Goal: Information Seeking & Learning: Learn about a topic

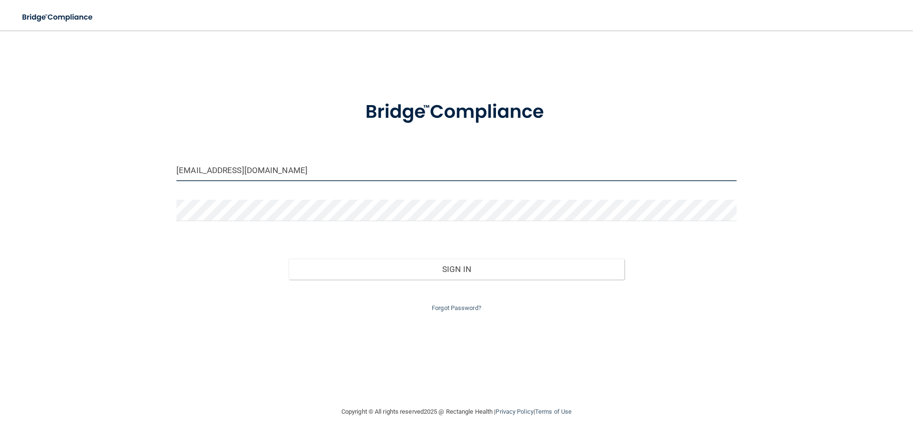
click at [293, 169] on input "m.delcarmen1530@gmail.com" at bounding box center [456, 170] width 560 height 21
type input "[EMAIL_ADDRESS][DOMAIN_NAME]"
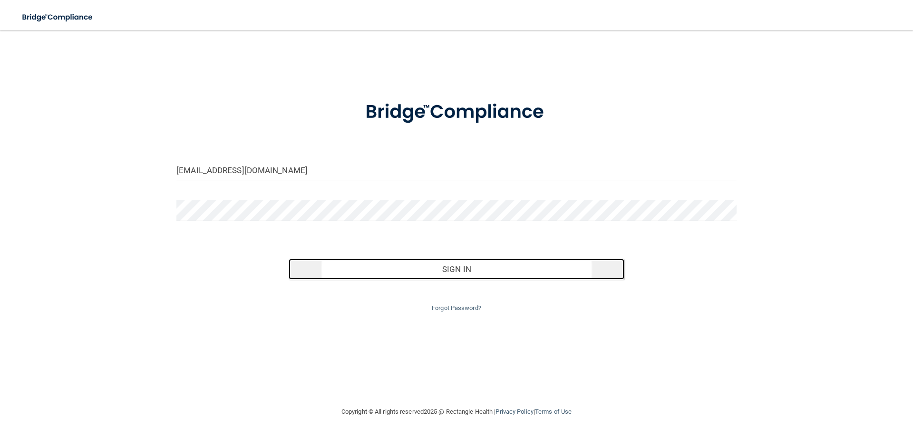
click at [405, 264] on button "Sign In" at bounding box center [457, 269] width 336 height 21
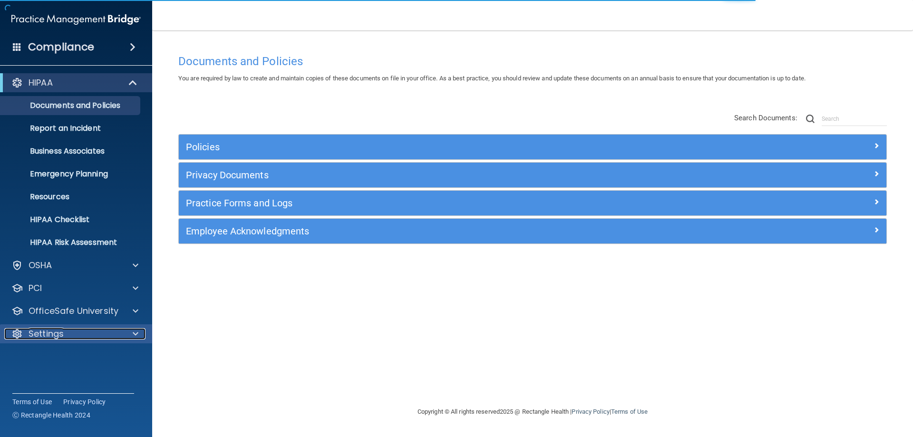
click at [125, 329] on div at bounding box center [134, 333] width 24 height 11
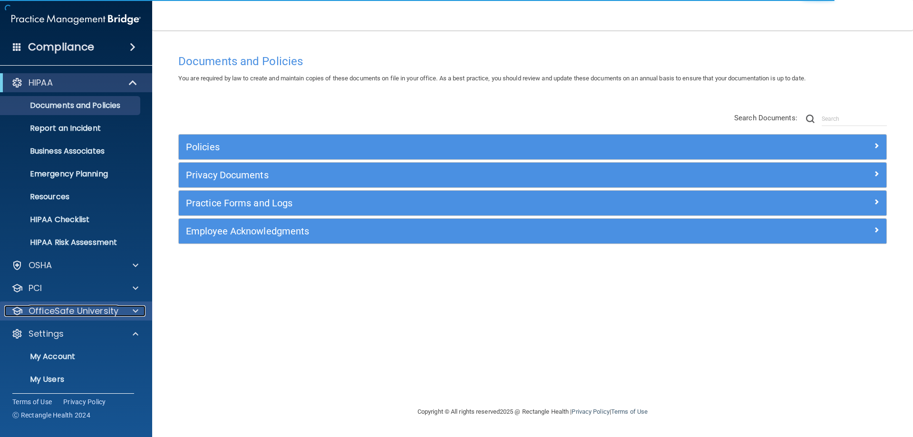
click at [127, 314] on div at bounding box center [134, 310] width 24 height 11
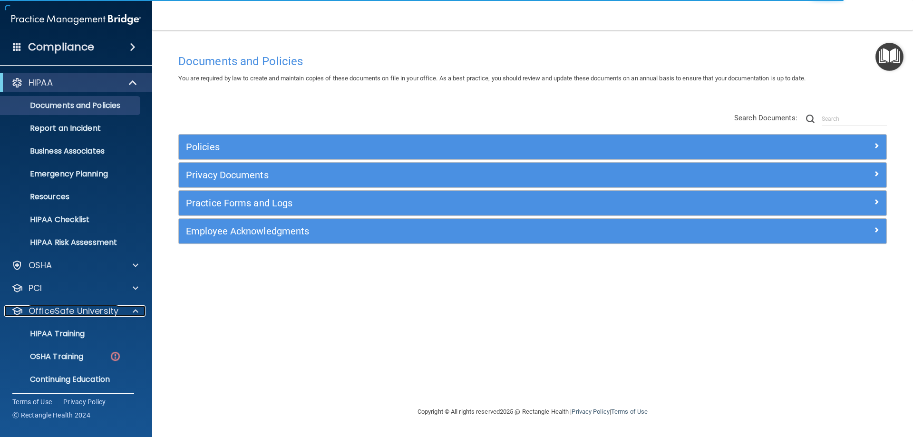
scroll to position [48, 0]
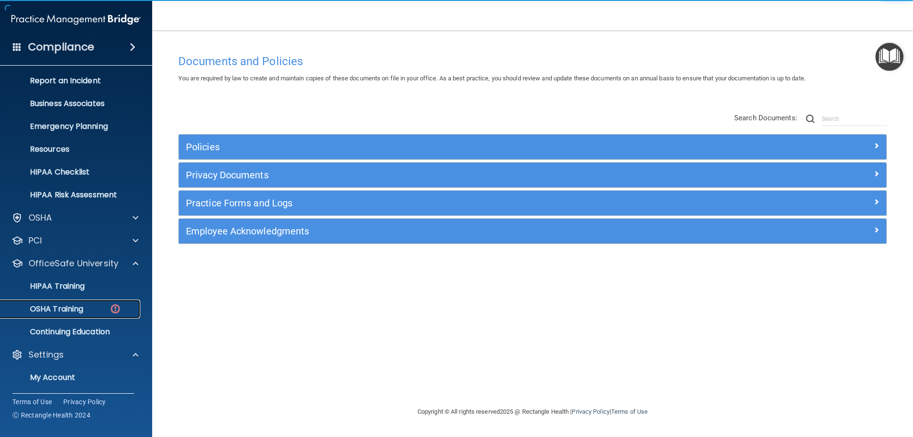
click at [76, 304] on p "OSHA Training" at bounding box center [44, 309] width 77 height 10
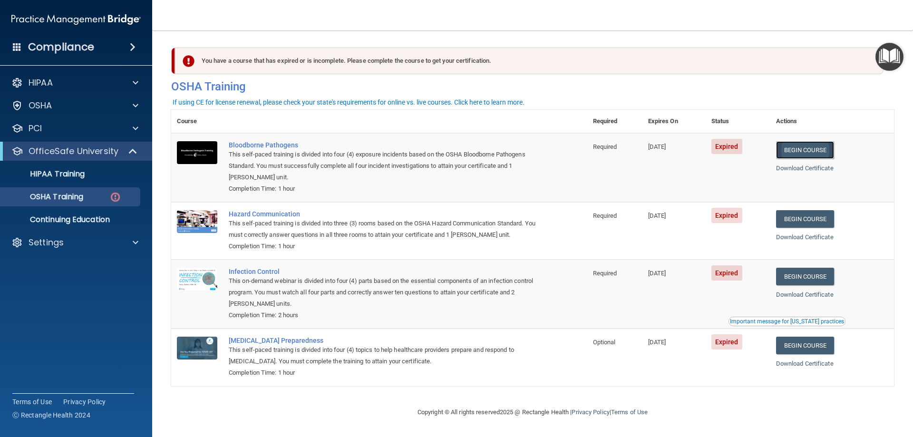
click at [803, 154] on link "Begin Course" at bounding box center [805, 150] width 58 height 18
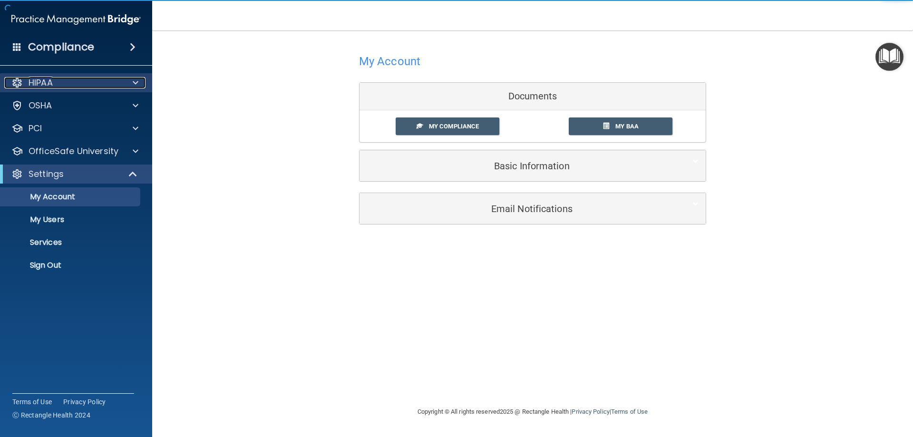
click at [104, 85] on div "HIPAA" at bounding box center [63, 82] width 118 height 11
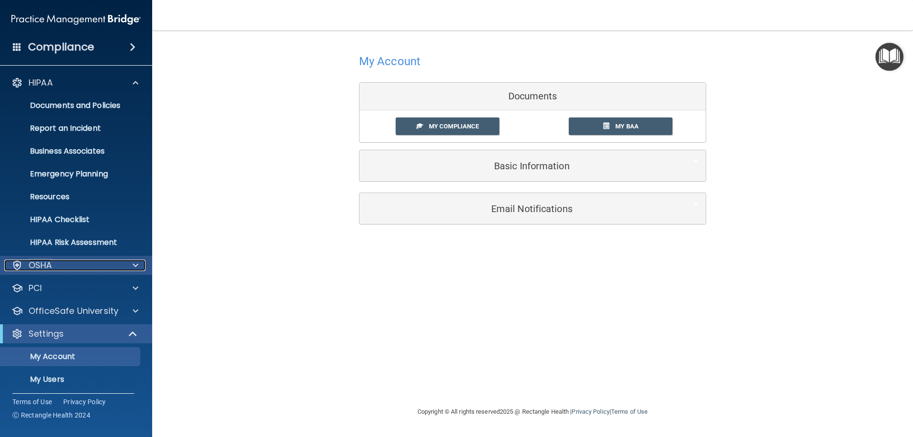
click at [123, 262] on div at bounding box center [134, 265] width 24 height 11
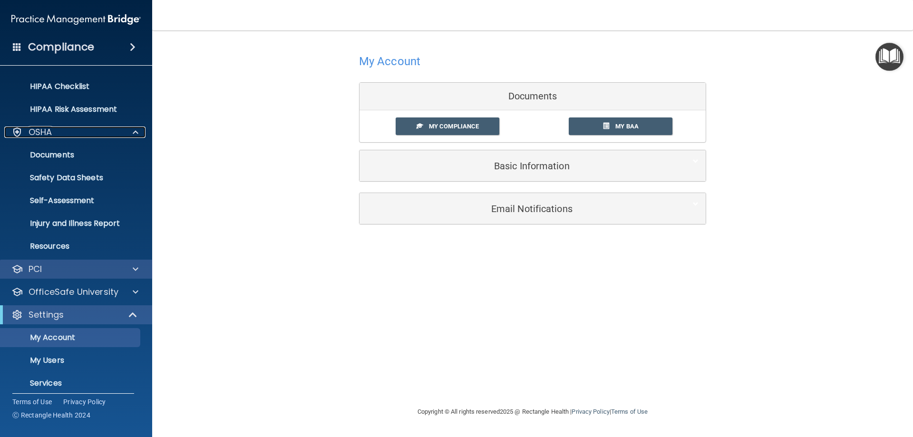
scroll to position [163, 0]
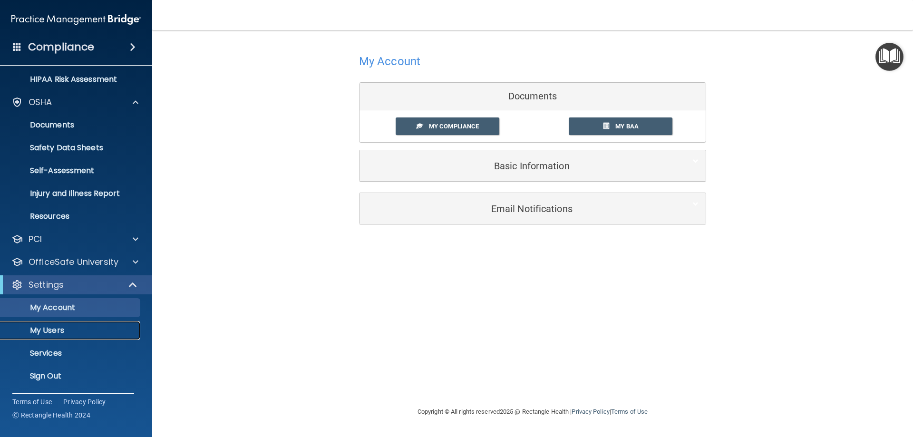
click at [92, 333] on p "My Users" at bounding box center [71, 331] width 130 height 10
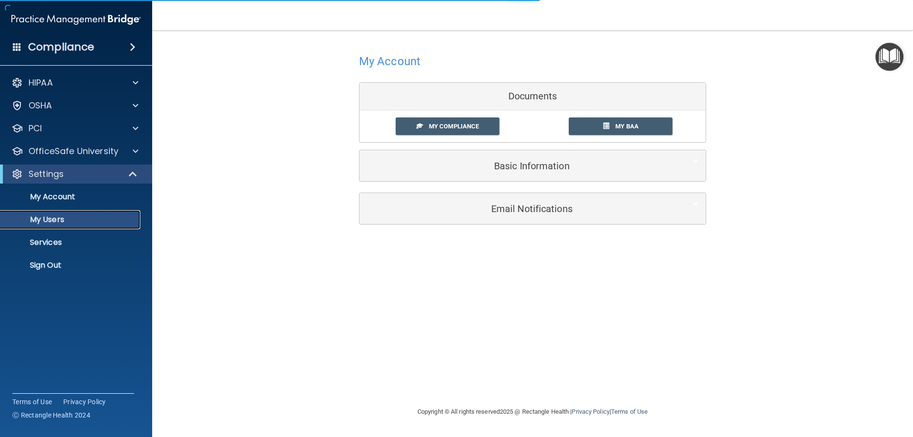
select select "20"
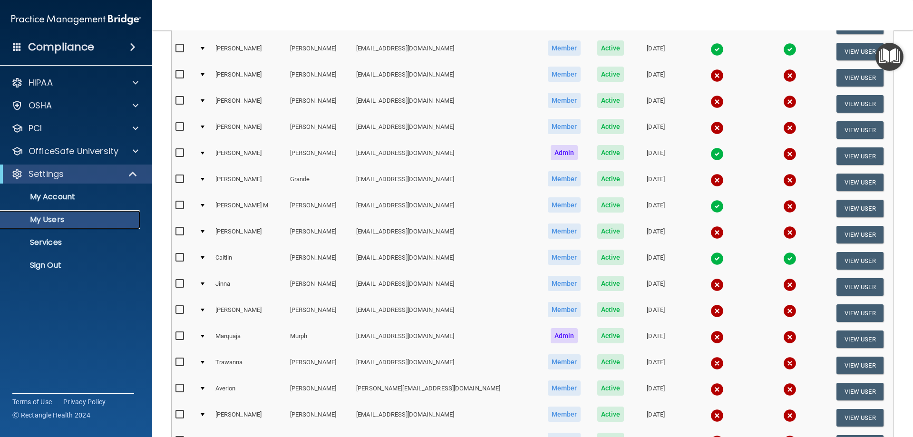
scroll to position [143, 0]
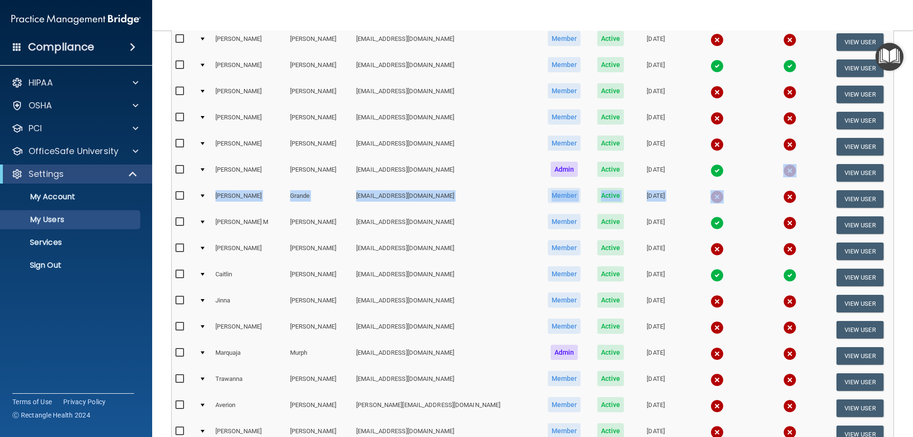
drag, startPoint x: 760, startPoint y: 164, endPoint x: 787, endPoint y: 186, distance: 35.1
click at [787, 186] on table "First Name Last Name Email Type Status Created On HIPAA Compliance OSHA Complia…" at bounding box center [533, 226] width 722 height 493
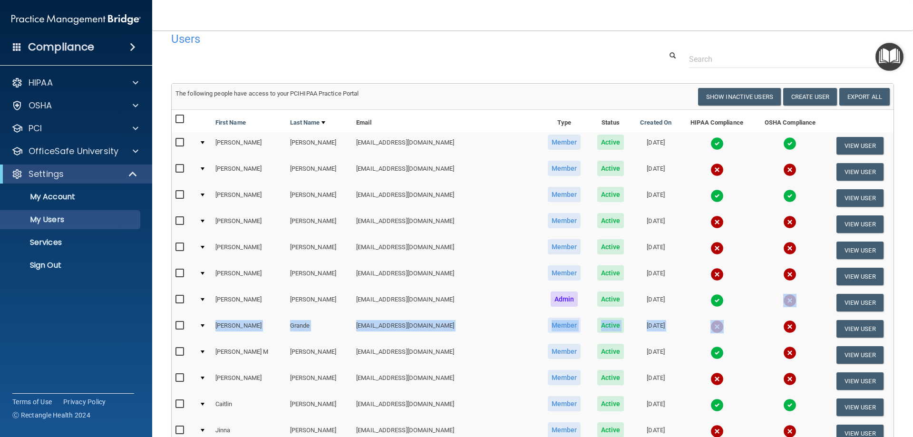
scroll to position [0, 0]
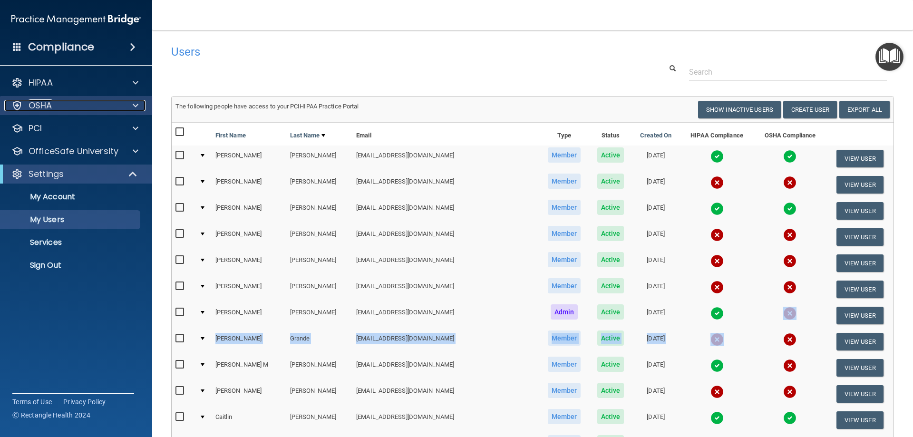
click at [66, 106] on div "OSHA" at bounding box center [63, 105] width 118 height 11
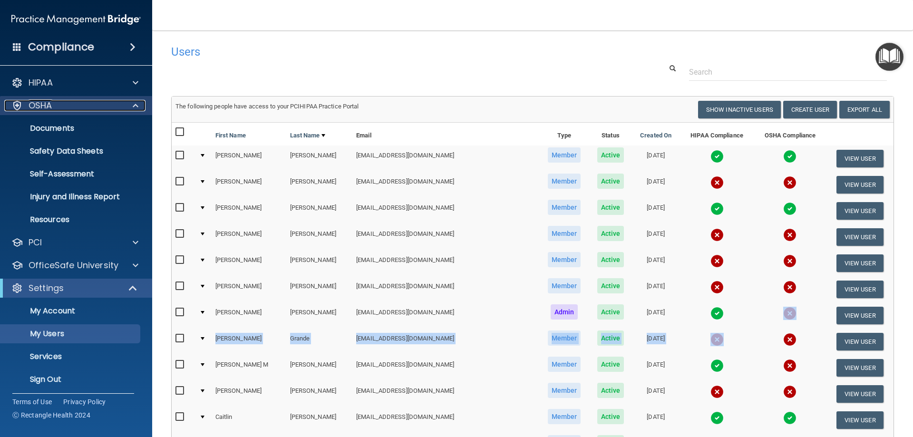
click at [39, 106] on p "OSHA" at bounding box center [41, 105] width 24 height 11
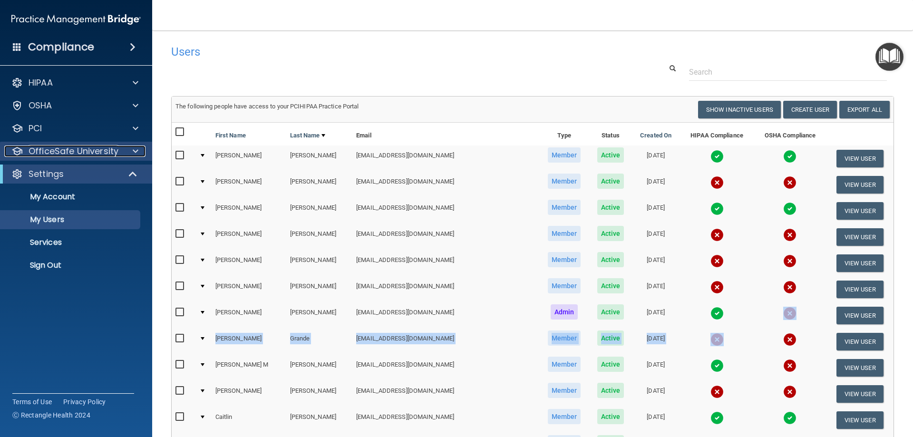
click at [65, 149] on p "OfficeSafe University" at bounding box center [74, 150] width 90 height 11
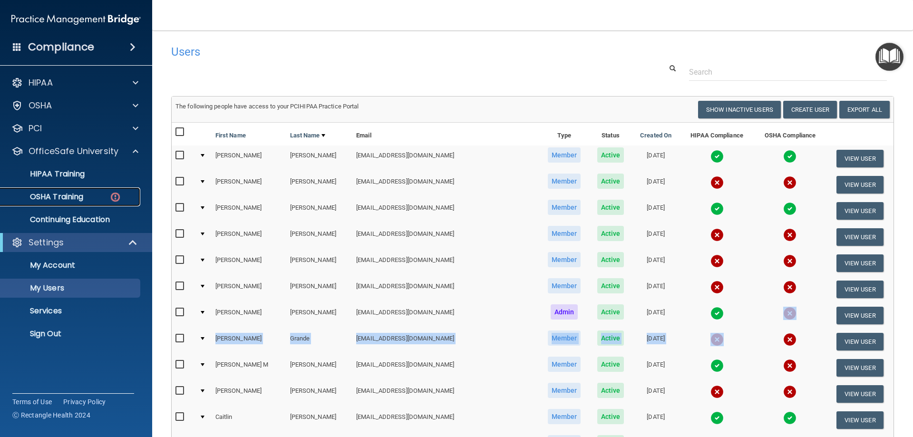
click at [72, 194] on p "OSHA Training" at bounding box center [44, 197] width 77 height 10
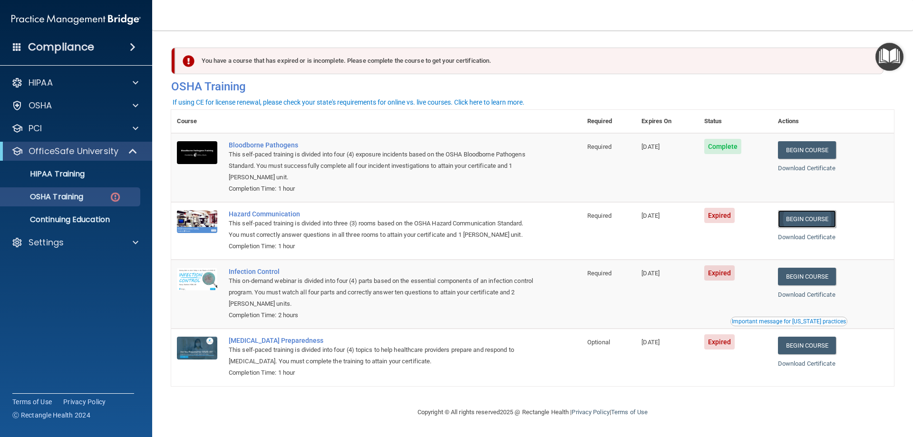
click at [794, 222] on link "Begin Course" at bounding box center [807, 219] width 58 height 18
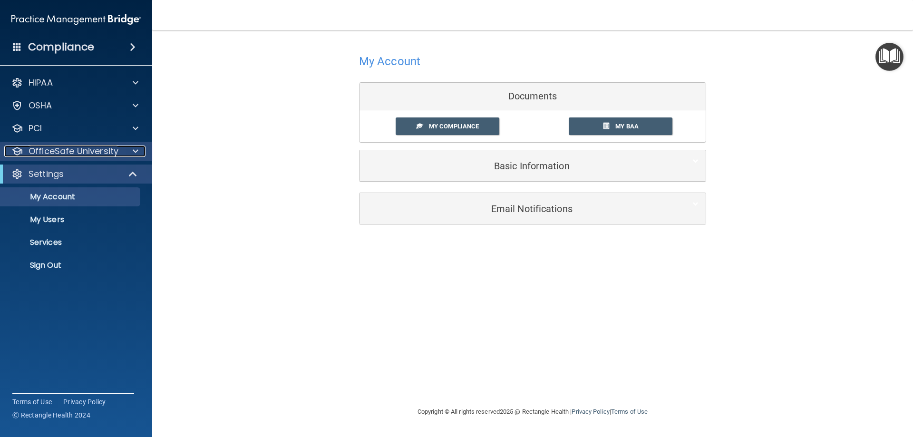
click at [54, 152] on p "OfficeSafe University" at bounding box center [74, 150] width 90 height 11
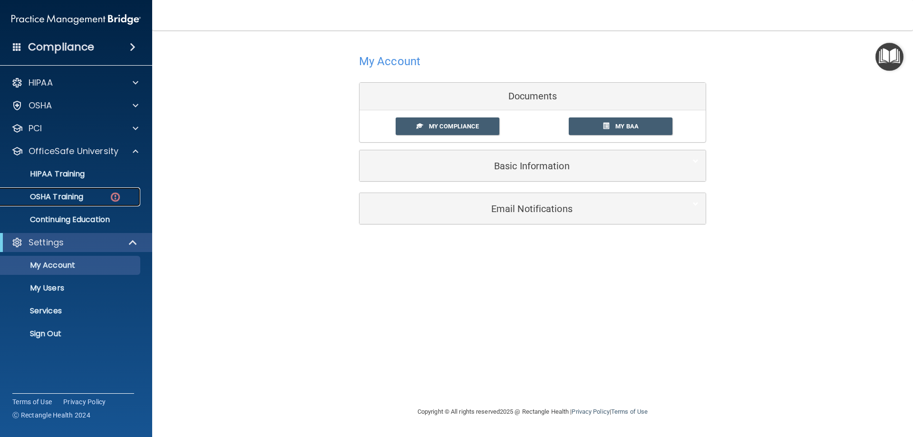
click at [57, 202] on p "OSHA Training" at bounding box center [44, 197] width 77 height 10
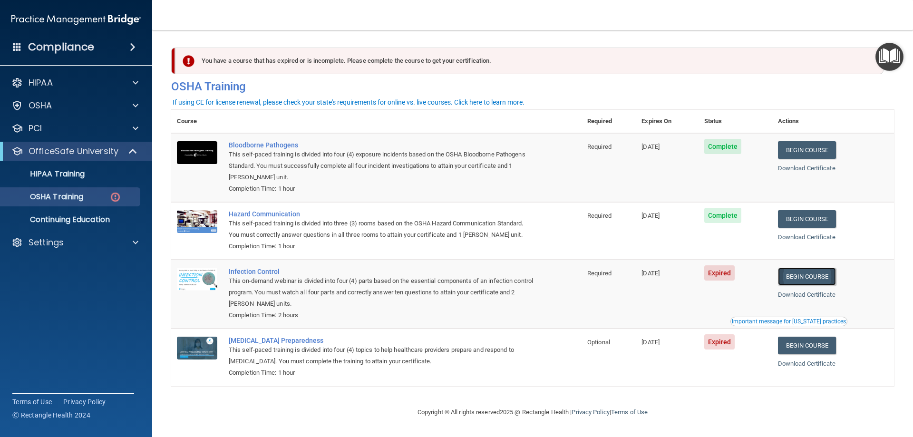
click at [822, 281] on link "Begin Course" at bounding box center [807, 277] width 58 height 18
click at [800, 347] on link "Begin Course" at bounding box center [807, 346] width 58 height 18
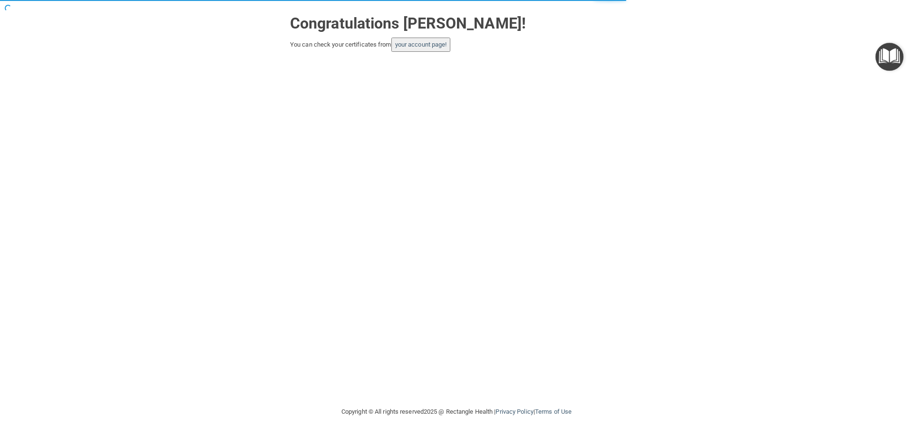
click at [419, 49] on button "your account page!" at bounding box center [420, 45] width 59 height 14
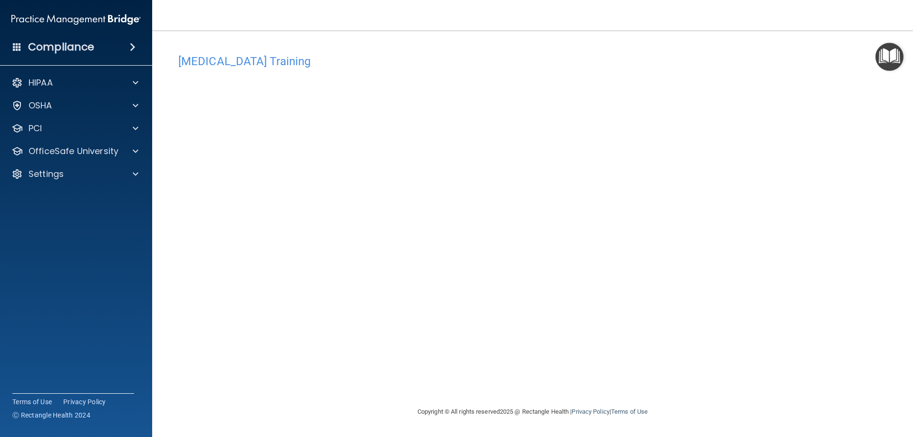
click at [452, 50] on div "[MEDICAL_DATA] Training" at bounding box center [532, 60] width 723 height 23
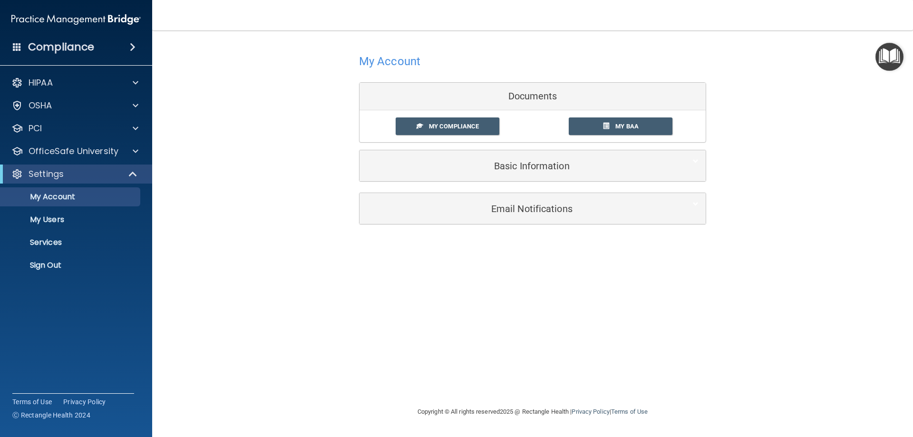
click at [88, 161] on div "HIPAA Documents and Policies Report an Incident Business Associates Emergency P…" at bounding box center [76, 175] width 153 height 213
click at [88, 157] on div "OfficeSafe University" at bounding box center [76, 151] width 153 height 19
click at [134, 153] on span at bounding box center [136, 150] width 6 height 11
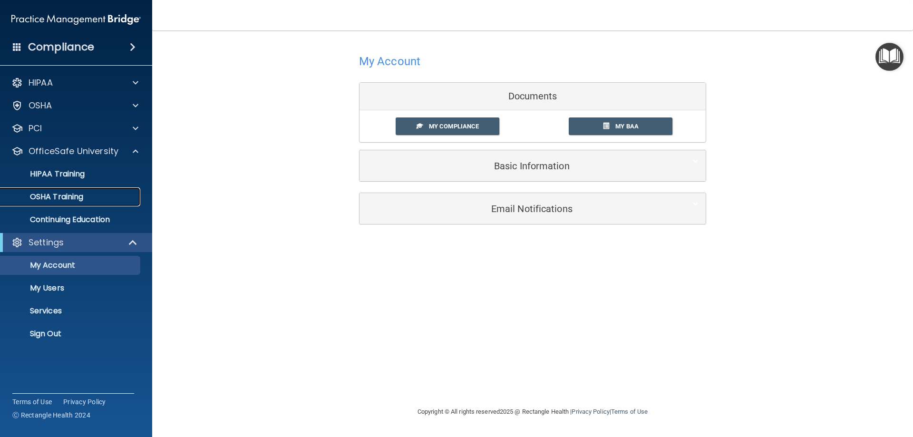
click at [41, 200] on p "OSHA Training" at bounding box center [44, 197] width 77 height 10
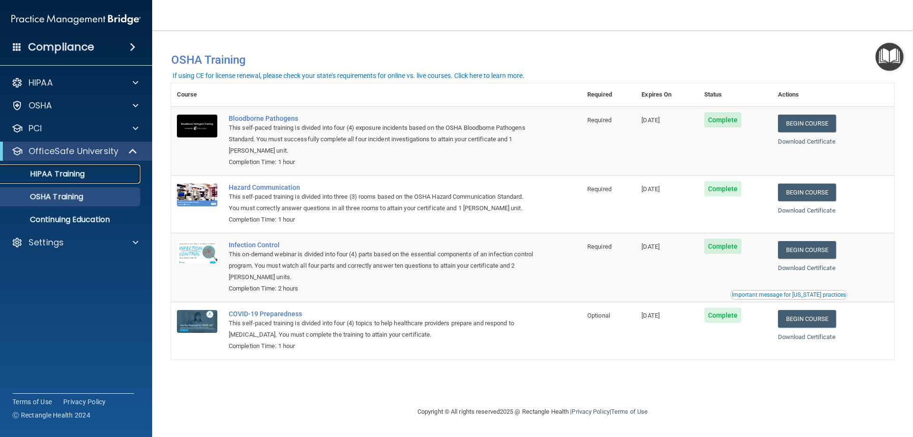
click at [68, 178] on p "HIPAA Training" at bounding box center [45, 174] width 78 height 10
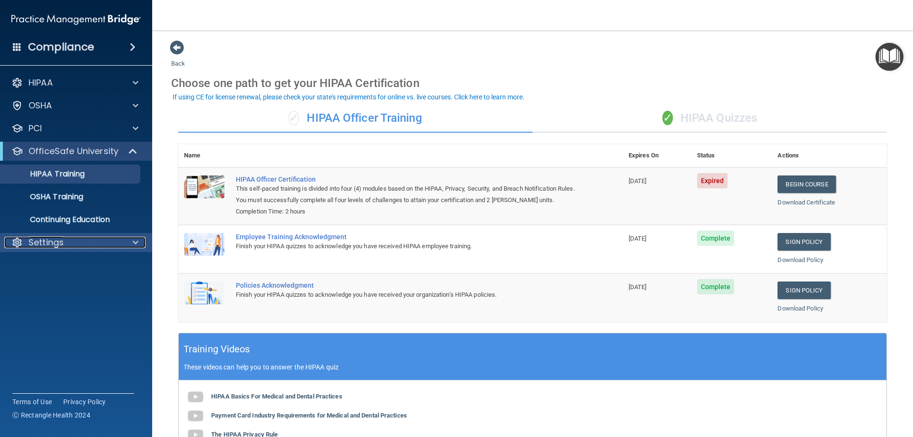
click at [58, 240] on p "Settings" at bounding box center [46, 242] width 35 height 11
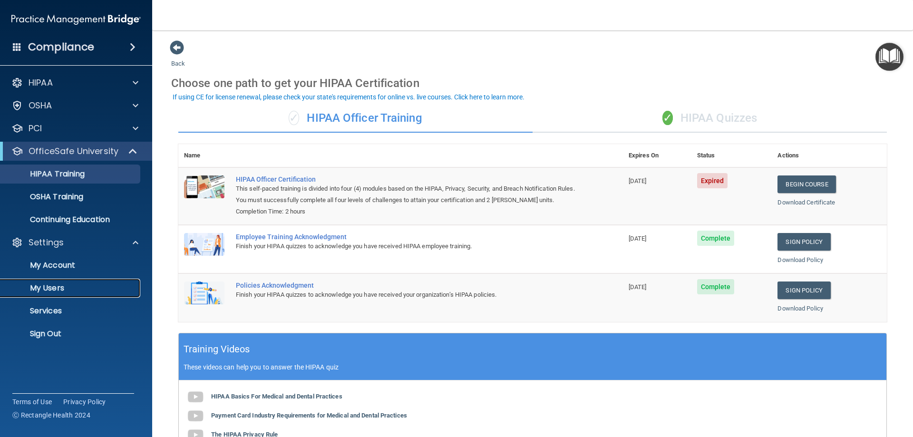
click at [51, 288] on p "My Users" at bounding box center [71, 288] width 130 height 10
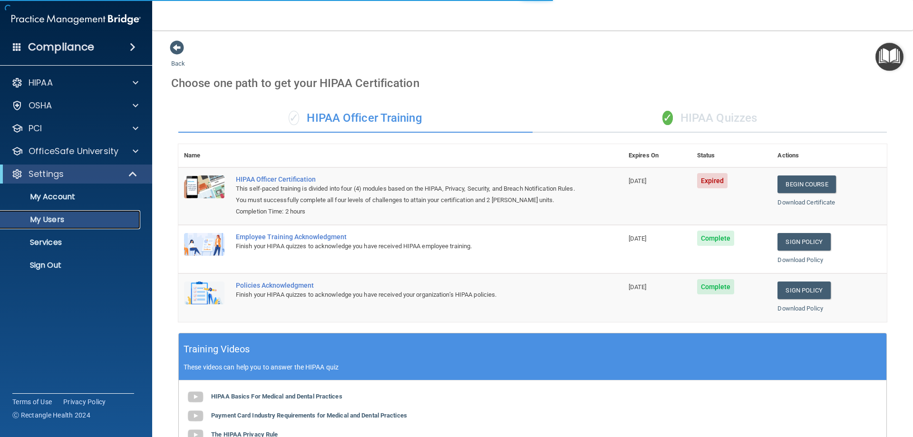
select select "20"
